Goal: Task Accomplishment & Management: Use online tool/utility

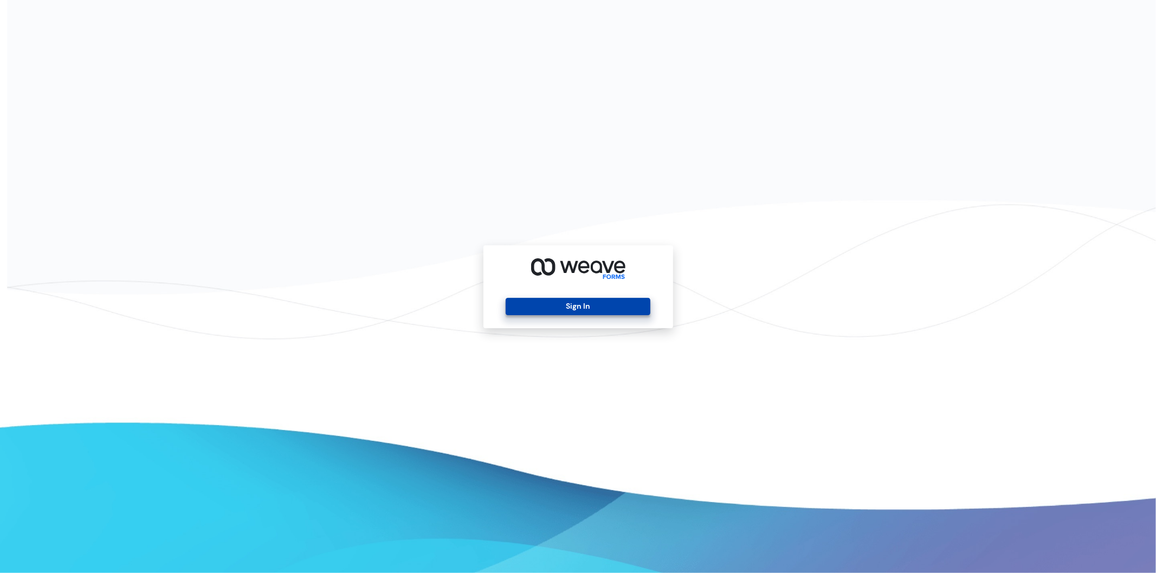
click at [630, 310] on button "Sign In" at bounding box center [578, 306] width 145 height 17
